Goal: Transaction & Acquisition: Download file/media

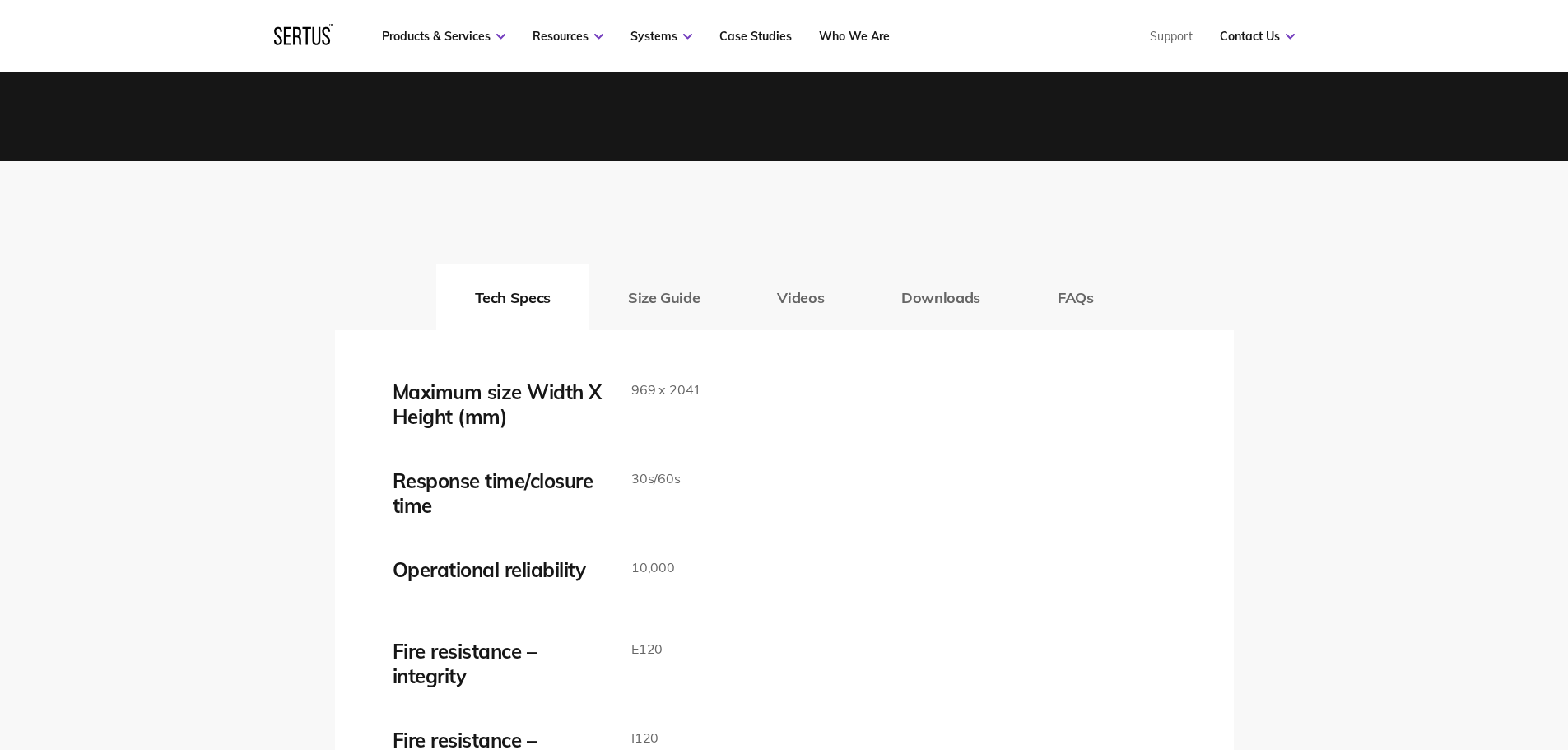
scroll to position [2552, 0]
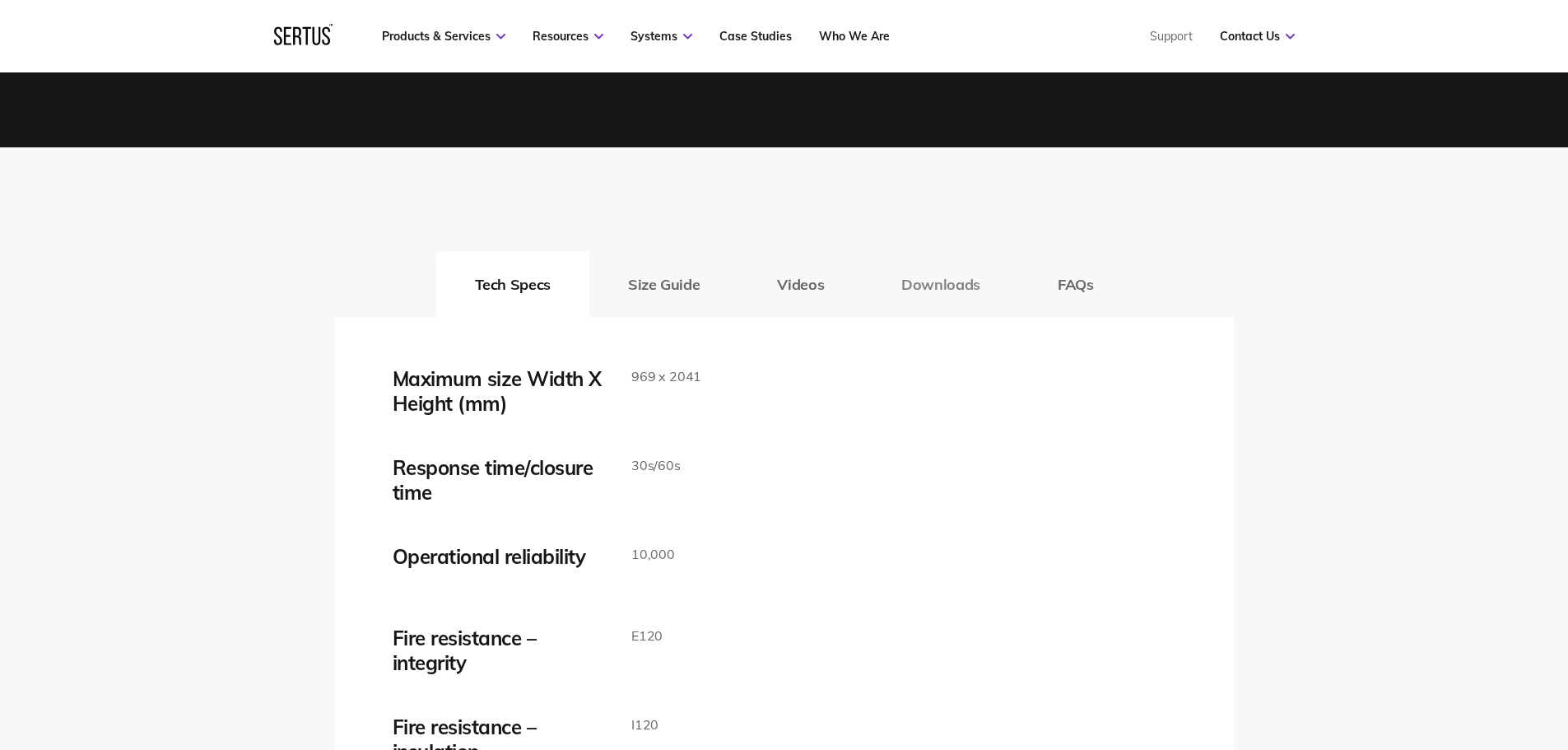
click at [910, 283] on button "Downloads" at bounding box center [941, 284] width 156 height 66
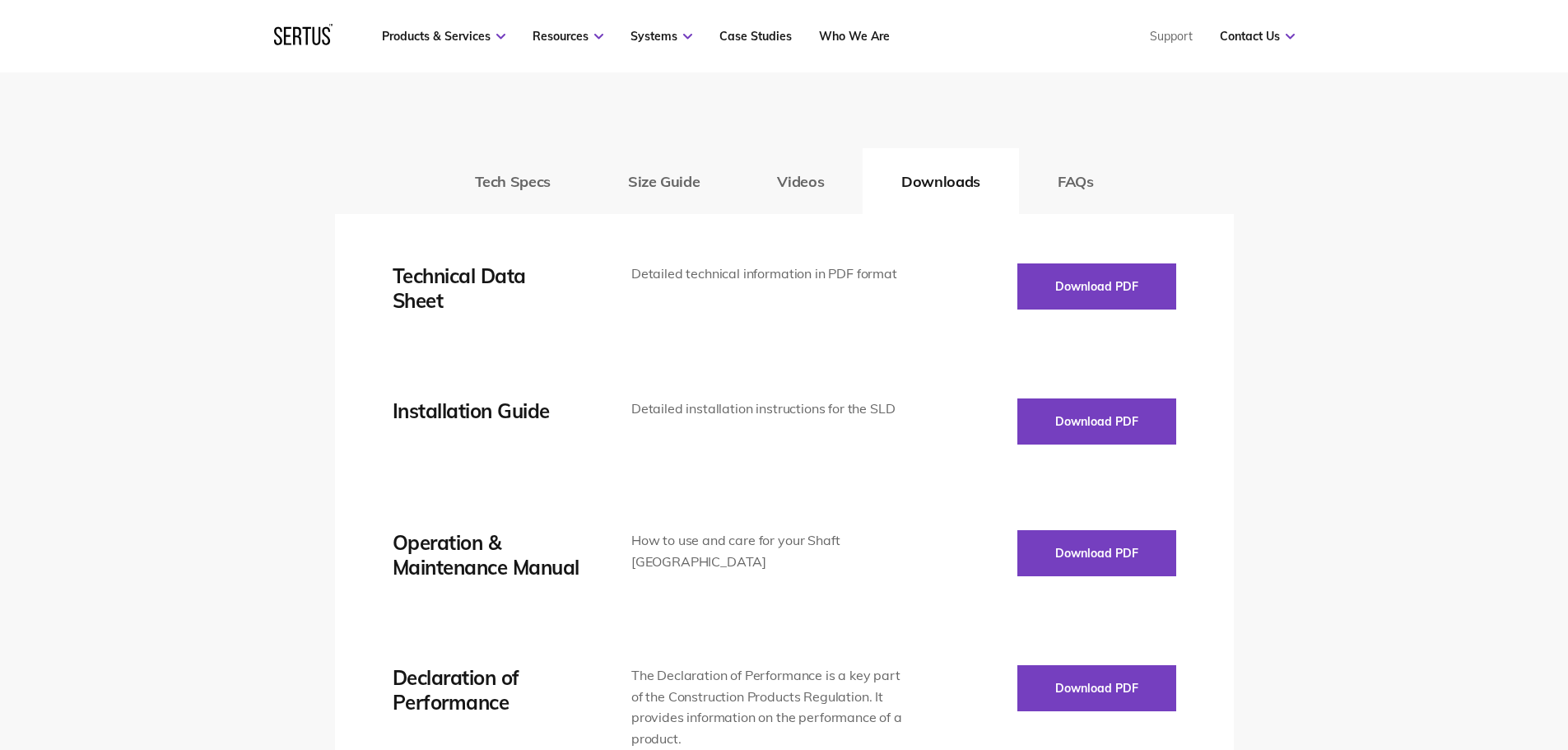
scroll to position [2635, 0]
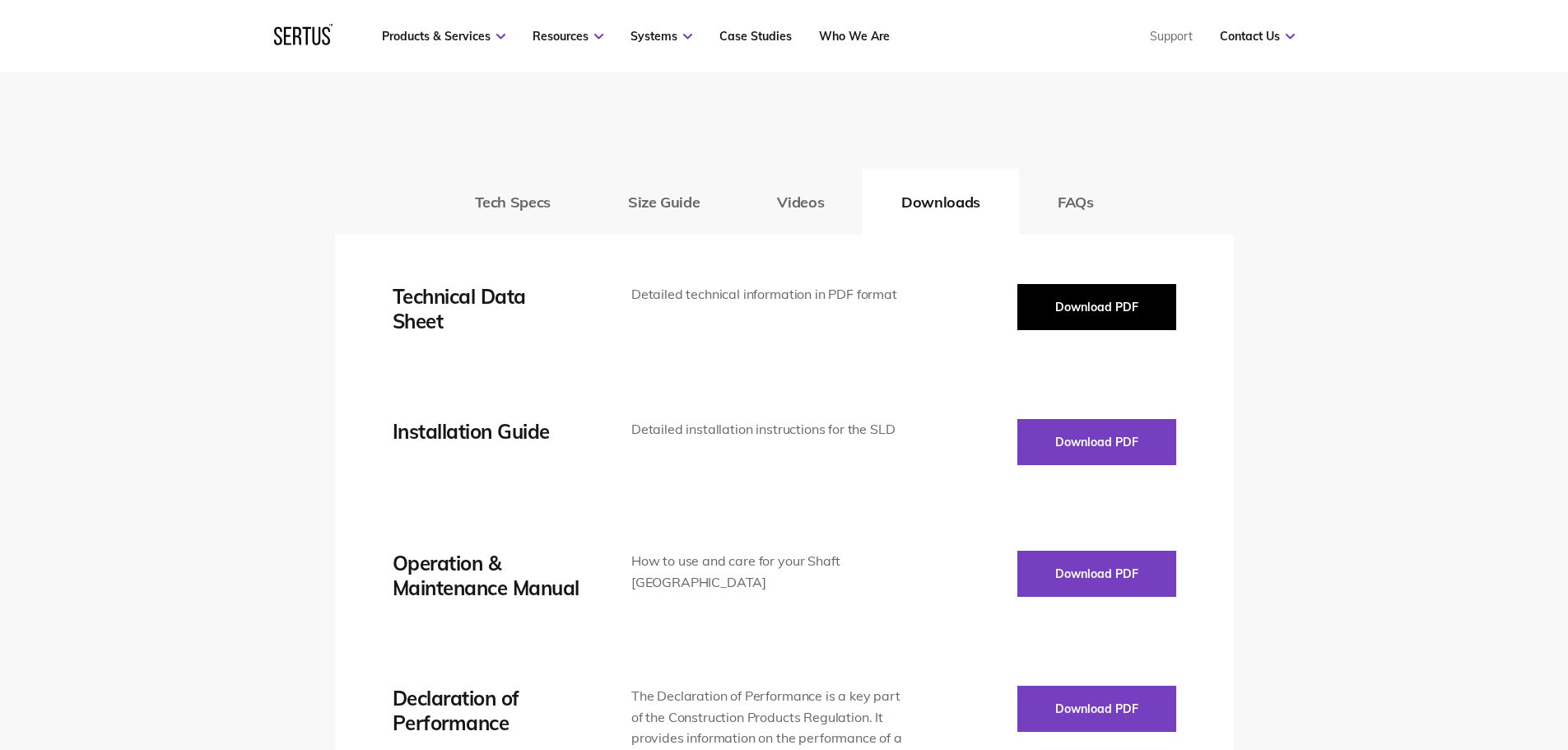
click at [1103, 316] on button "Download PDF" at bounding box center [1096, 307] width 159 height 46
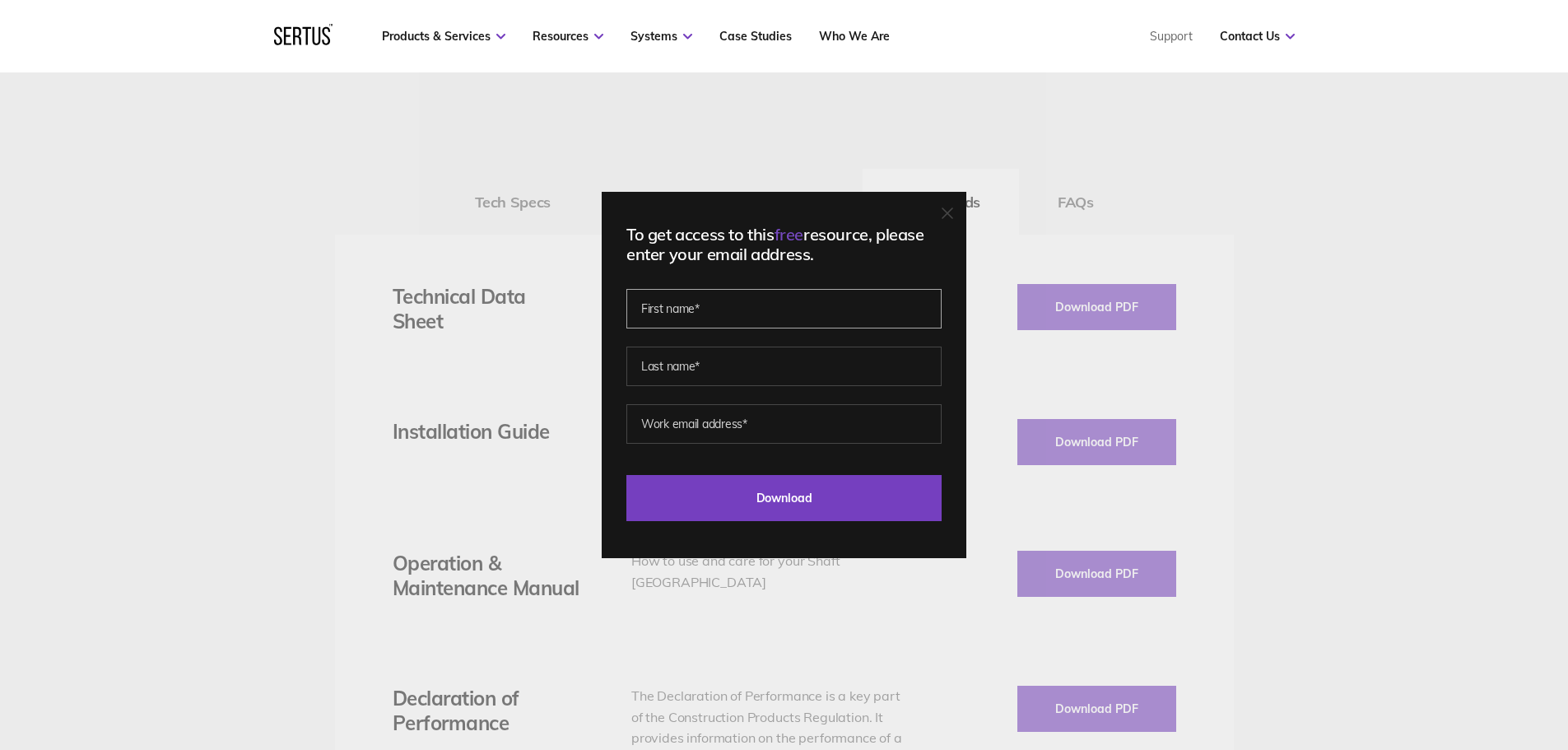
click at [787, 314] on input "text" at bounding box center [784, 308] width 315 height 40
type input "[PERSON_NAME]"
type input "[PERSON_NAME][EMAIL_ADDRESS][DOMAIN_NAME]"
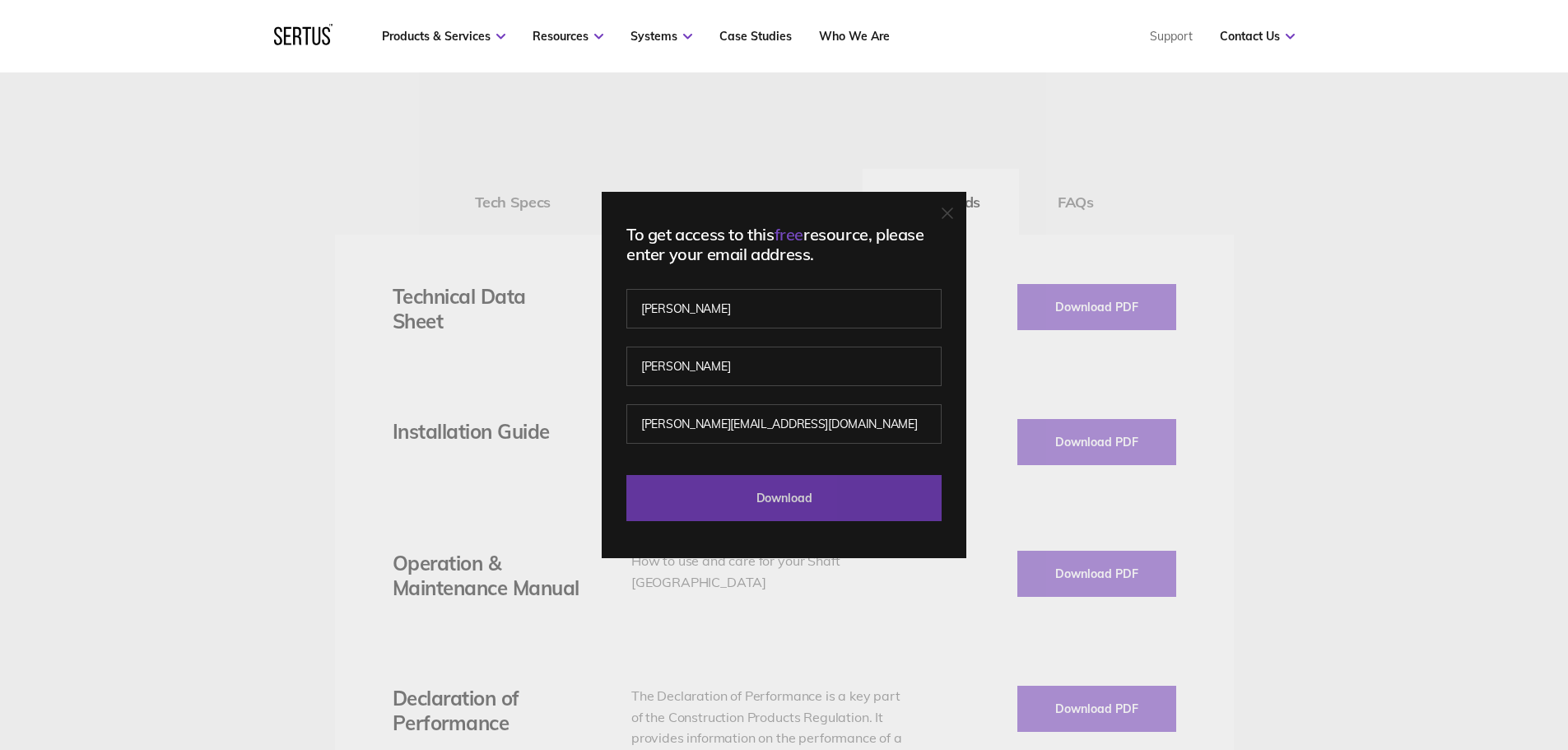
click at [797, 503] on input "Download" at bounding box center [784, 498] width 315 height 46
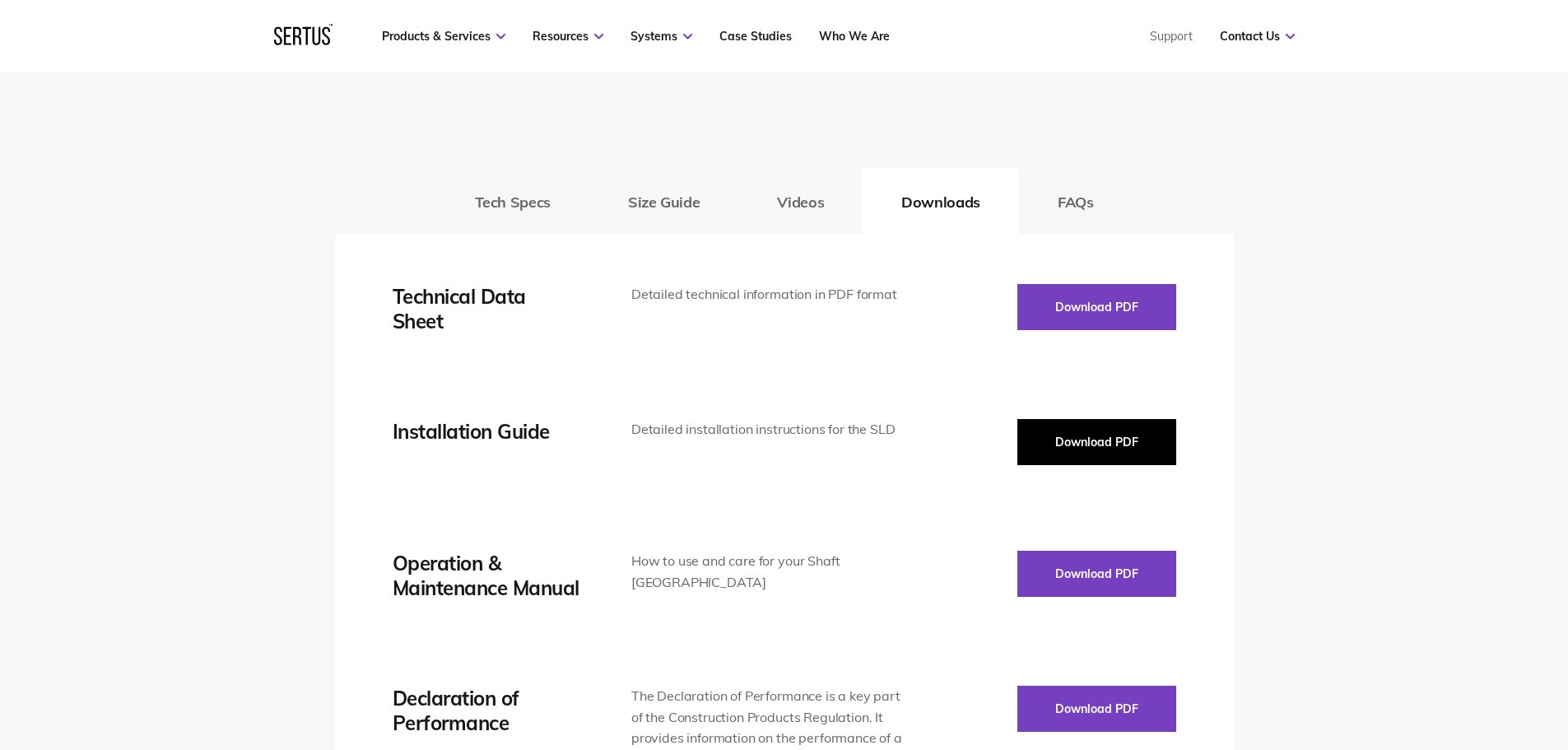
click at [1087, 443] on button "Download PDF" at bounding box center [1096, 442] width 159 height 46
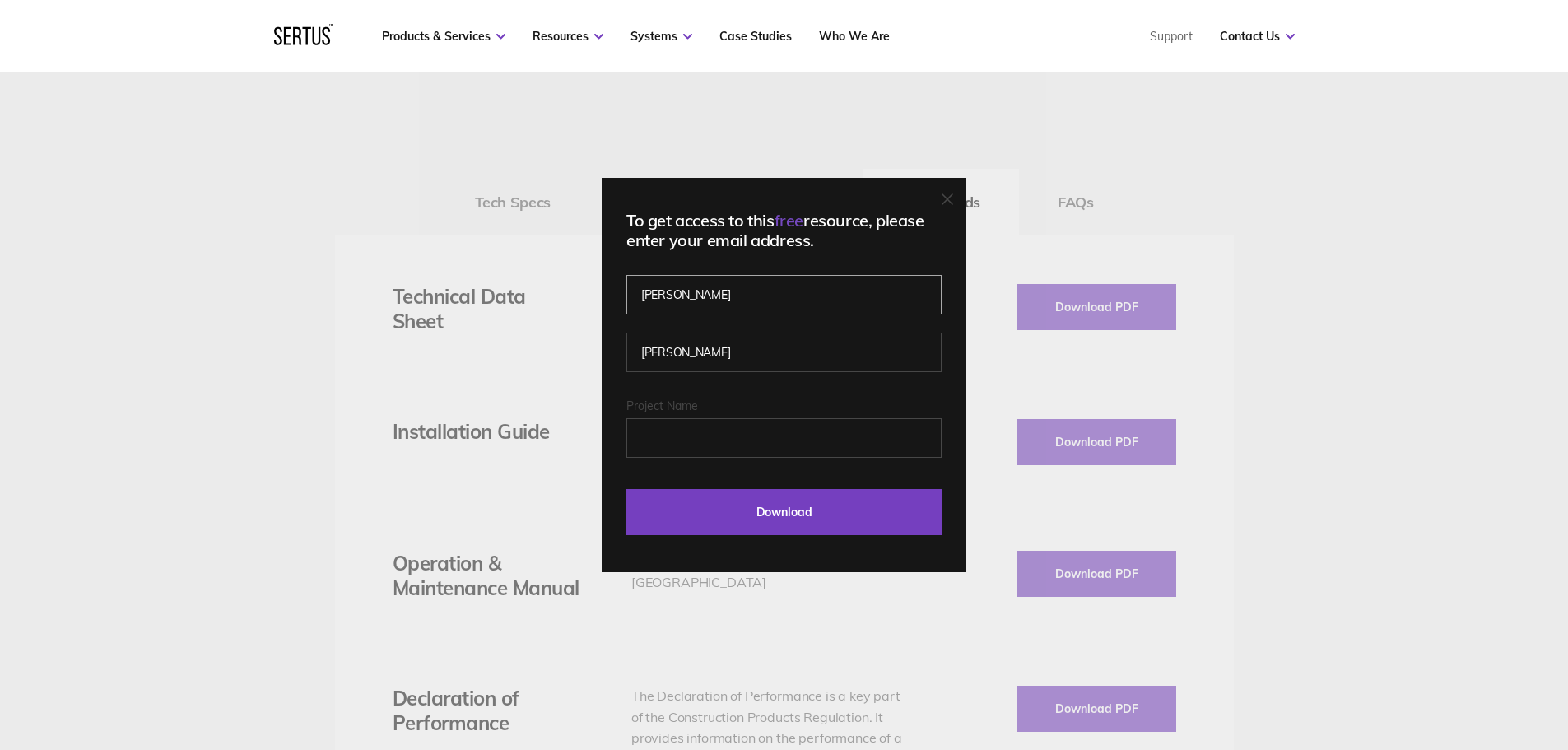
click at [739, 297] on input "[PERSON_NAME]" at bounding box center [784, 294] width 315 height 40
click at [704, 442] on input "Project Name" at bounding box center [784, 438] width 315 height 40
click at [858, 520] on input "Download" at bounding box center [784, 512] width 315 height 46
